Goal: Communication & Community: Connect with others

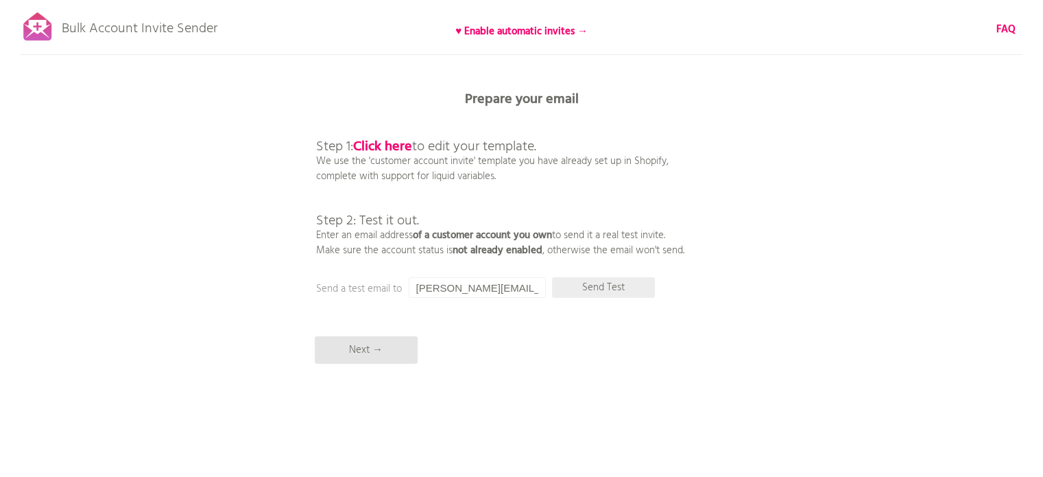
click at [605, 287] on p "Send Test" at bounding box center [603, 287] width 103 height 21
click at [492, 284] on input "[PERSON_NAME][EMAIL_ADDRESS][DOMAIN_NAME]" at bounding box center [477, 287] width 137 height 21
type input "[PERSON_NAME][EMAIL_ADDRESS][DOMAIN_NAME]"
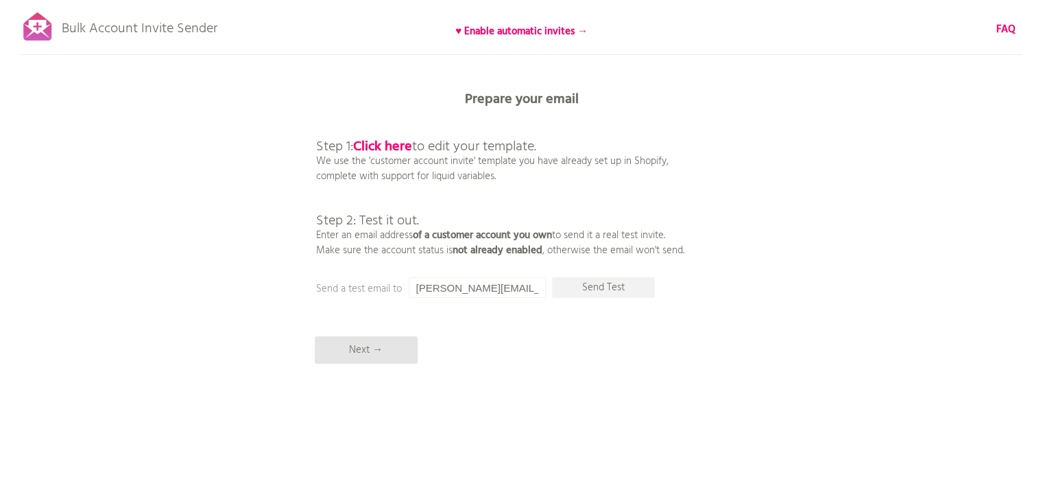
click at [541, 264] on div "Bulk Account Invite Sender ♥ Enable automatic invites → FAQ Synced all customer…" at bounding box center [521, 240] width 1043 height 480
click at [591, 283] on p "Send Test" at bounding box center [603, 287] width 103 height 21
click at [522, 287] on input "[PERSON_NAME][EMAIL_ADDRESS][DOMAIN_NAME]" at bounding box center [477, 287] width 137 height 21
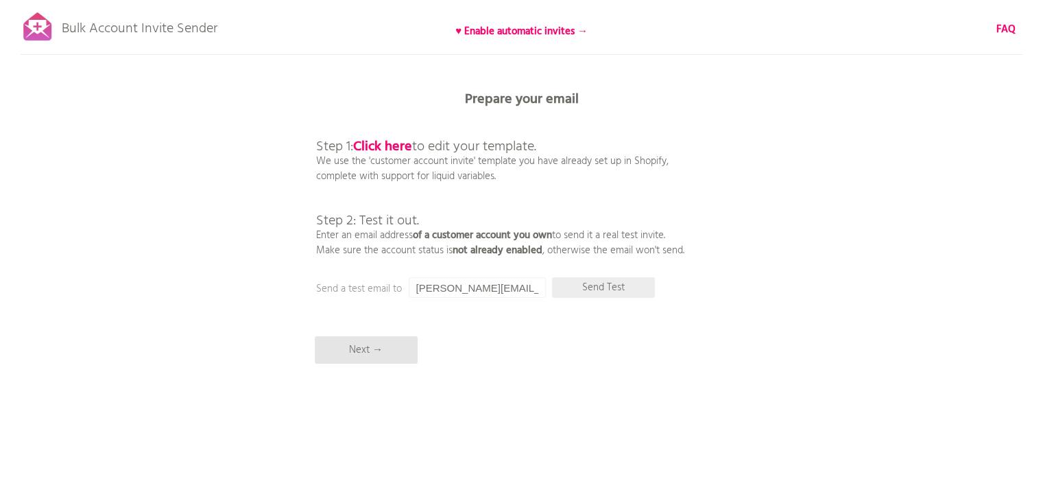
click at [601, 280] on p "Send Test" at bounding box center [603, 287] width 103 height 21
click at [506, 283] on input "[PERSON_NAME][EMAIL_ADDRESS][DOMAIN_NAME]" at bounding box center [477, 287] width 137 height 21
click at [612, 287] on p "Send Test" at bounding box center [603, 287] width 103 height 21
click at [591, 285] on p "Send Test" at bounding box center [603, 287] width 103 height 21
click at [390, 357] on p "Next →" at bounding box center [366, 349] width 103 height 27
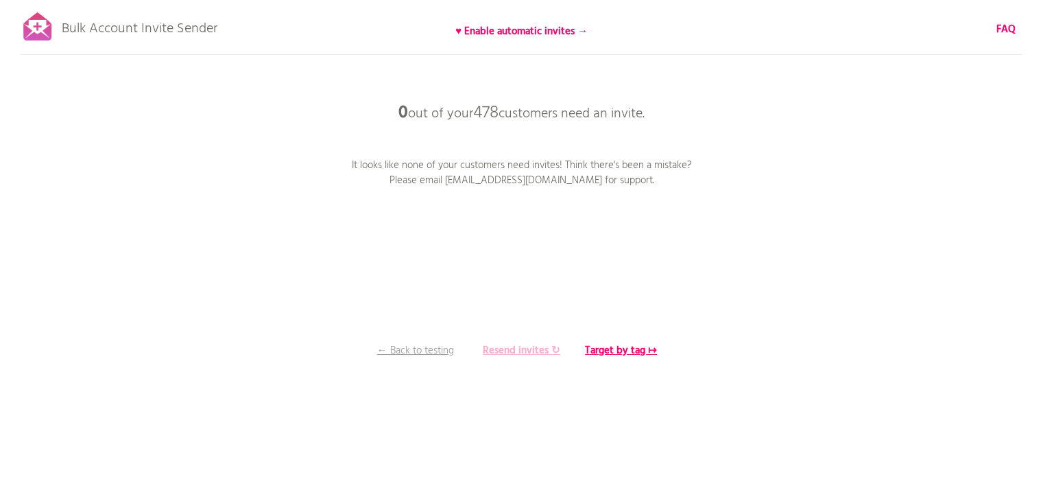
click at [540, 352] on b "Resend invites ↻" at bounding box center [522, 350] width 78 height 16
